Goal: Find specific page/section: Find specific page/section

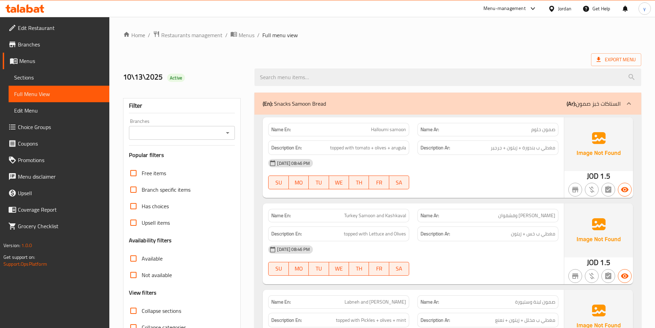
click at [558, 10] on div "Jordan" at bounding box center [564, 9] width 13 height 8
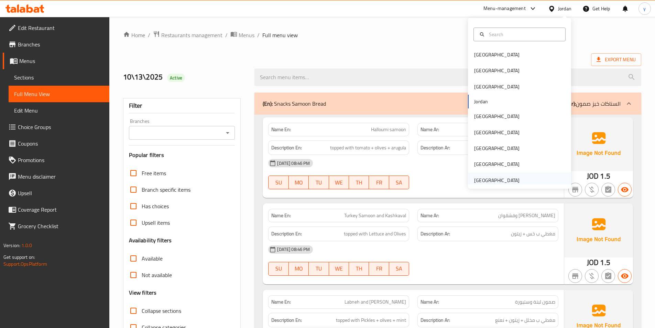
click at [501, 182] on div "[GEOGRAPHIC_DATA]" at bounding box center [496, 180] width 45 height 8
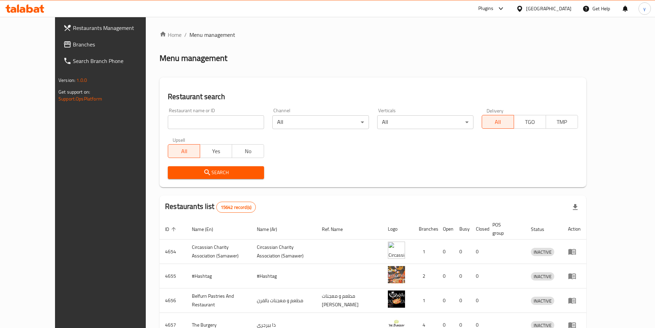
click at [73, 42] on span "Branches" at bounding box center [116, 44] width 86 height 8
click at [73, 41] on span "Branches" at bounding box center [116, 44] width 86 height 8
click at [168, 120] on input "search" at bounding box center [216, 122] width 96 height 14
paste input "780289"
type input "780289"
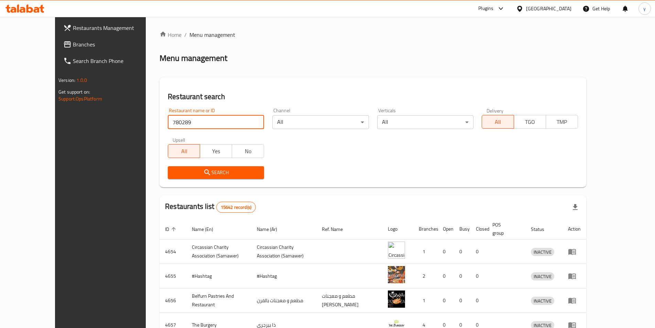
drag, startPoint x: 165, startPoint y: 120, endPoint x: 94, endPoint y: 109, distance: 72.4
click at [94, 109] on div "Restaurants Management Branches Search Branch Phone Version: 1.0.0 Get support …" at bounding box center [327, 269] width 545 height 504
click at [189, 35] on span "Menu management" at bounding box center [212, 35] width 46 height 8
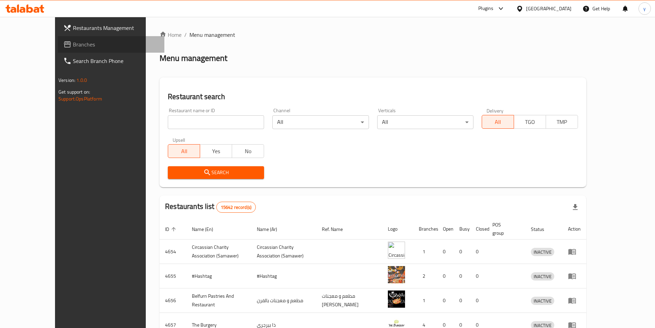
click at [64, 43] on icon at bounding box center [67, 44] width 7 height 6
